Goal: Task Accomplishment & Management: Use online tool/utility

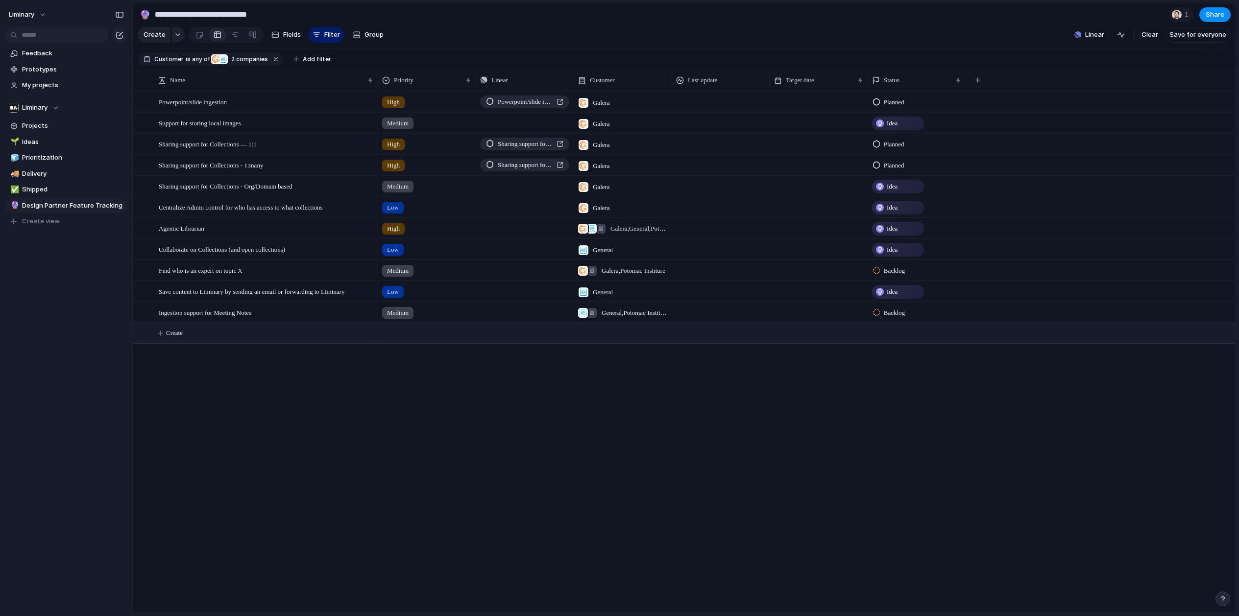
click at [171, 338] on span "Create" at bounding box center [174, 333] width 17 height 10
type textarea "**********"
click at [415, 340] on div at bounding box center [426, 332] width 97 height 16
click at [419, 421] on li "Medium" at bounding box center [420, 415] width 80 height 17
click at [402, 343] on div "Medium" at bounding box center [427, 333] width 98 height 20
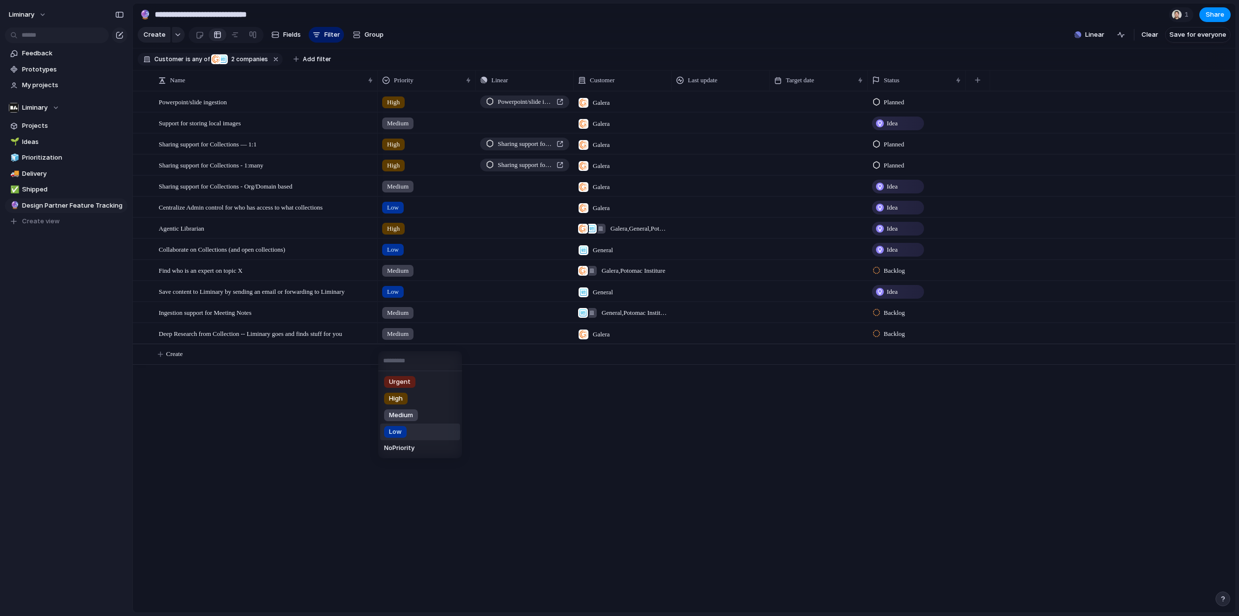
click at [403, 430] on div "Low" at bounding box center [395, 432] width 23 height 12
